Goal: Task Accomplishment & Management: Use online tool/utility

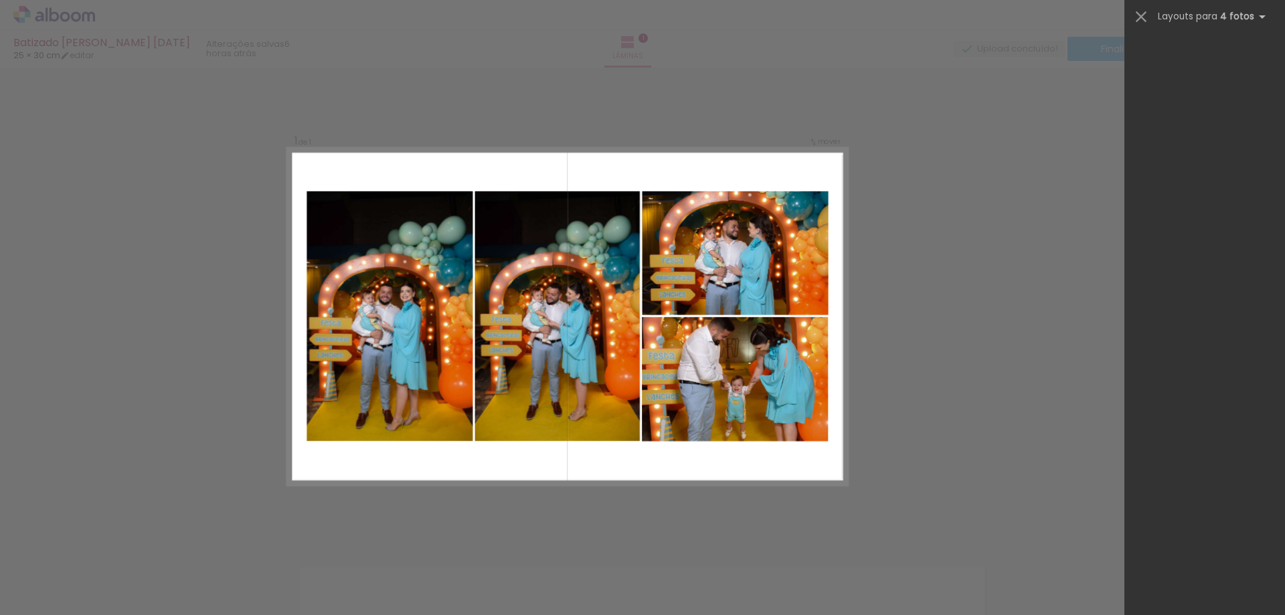
click at [933, 129] on div "Confirmar Cancelar" at bounding box center [642, 538] width 1285 height 940
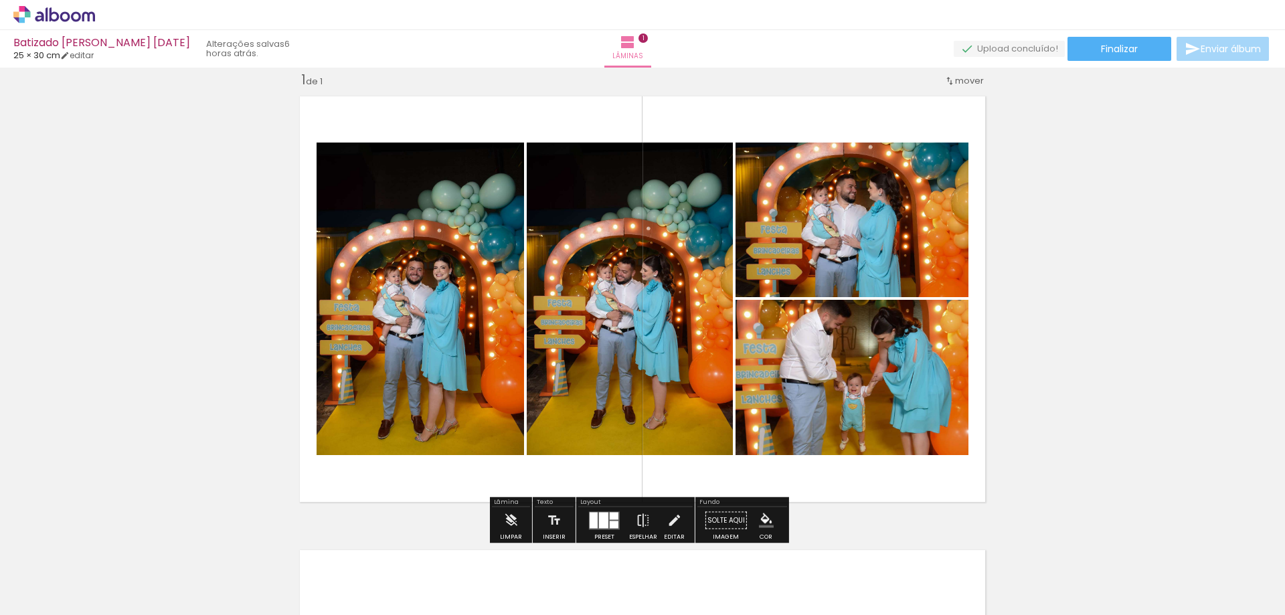
click at [112, 548] on iron-icon at bounding box center [105, 543] width 14 height 14
click at [502, 516] on paper-button "Limpar" at bounding box center [511, 524] width 29 height 34
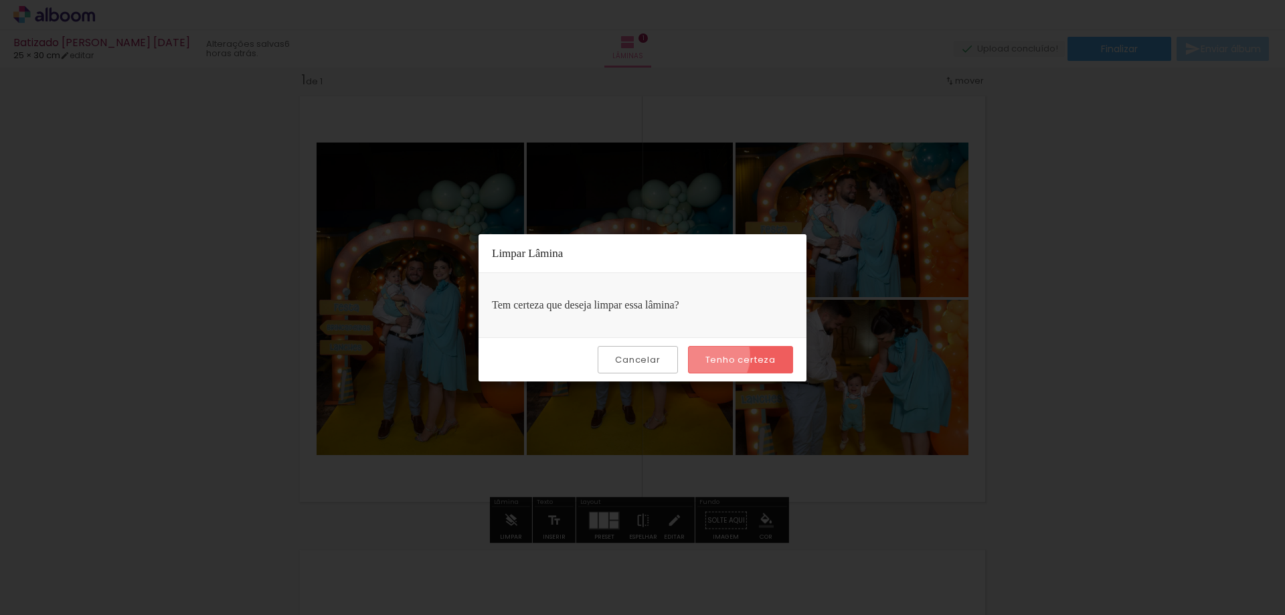
drag, startPoint x: 706, startPoint y: 356, endPoint x: 609, endPoint y: 434, distance: 124.7
click at [706, 357] on paper-button "Tenho certeza" at bounding box center [740, 359] width 105 height 27
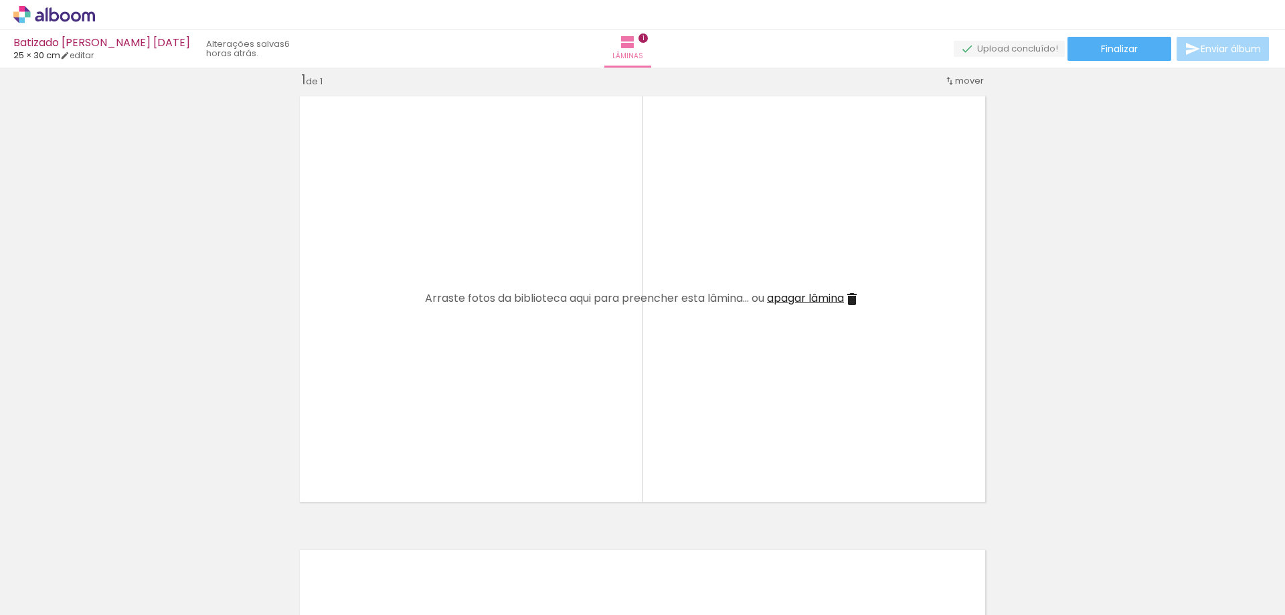
click at [105, 546] on iron-icon at bounding box center [105, 543] width 14 height 14
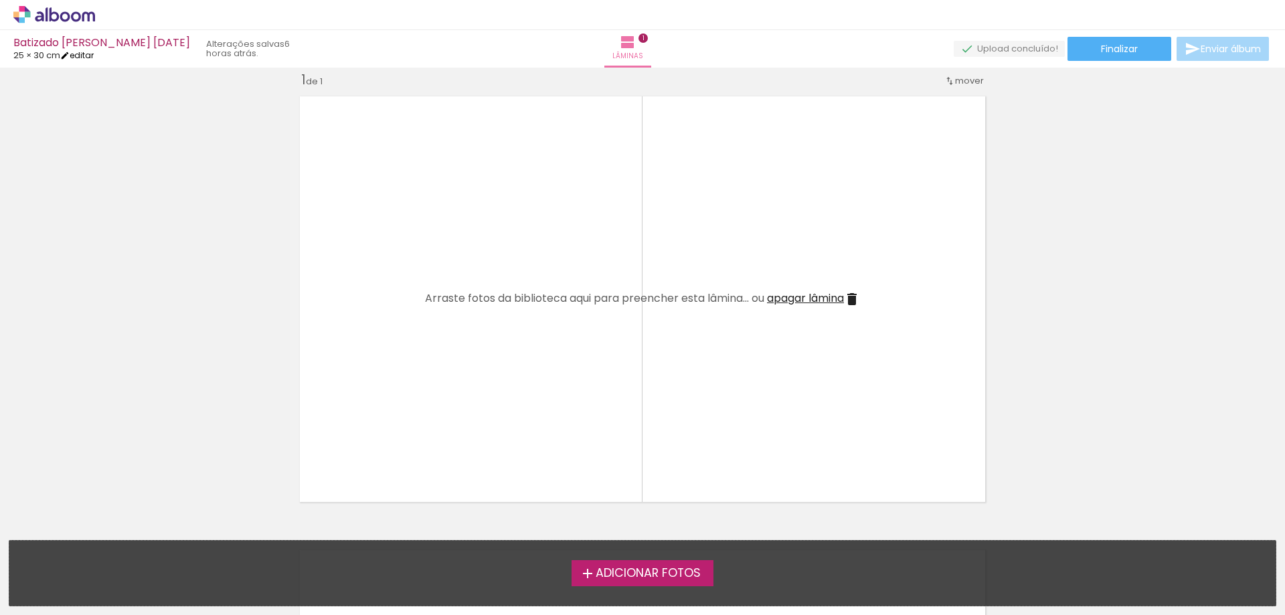
click at [80, 59] on link "editar" at bounding box center [76, 55] width 33 height 11
type input "30"
type input "50"
